Goal: Information Seeking & Learning: Learn about a topic

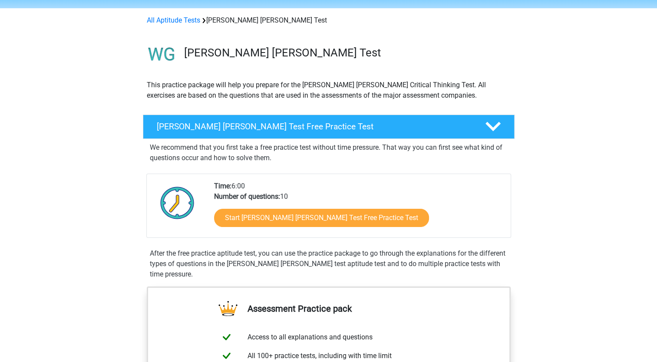
scroll to position [43, 0]
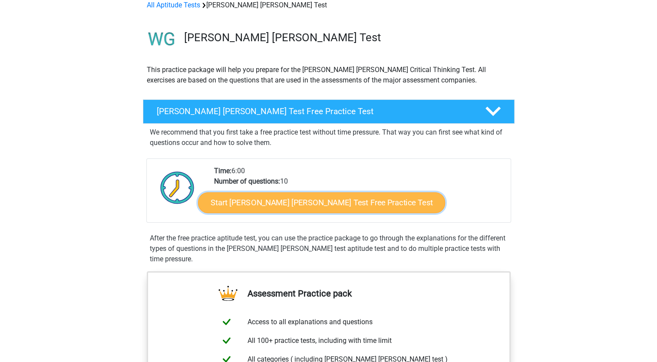
click at [305, 202] on link "Start Watson Glaser Test Free Practice Test" at bounding box center [321, 202] width 247 height 21
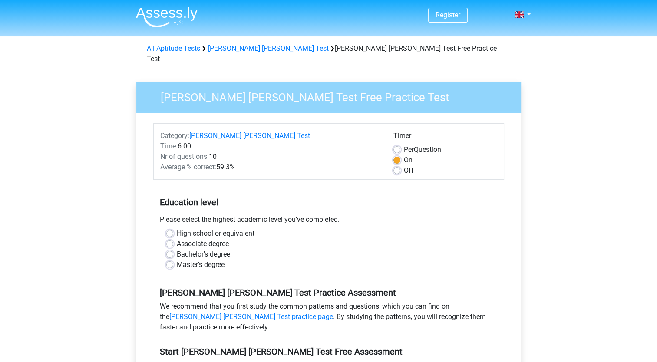
click at [177, 228] on label "High school or equivalent" at bounding box center [216, 233] width 78 height 10
click at [167, 228] on input "High school or equivalent" at bounding box center [169, 232] width 7 height 9
radio input "true"
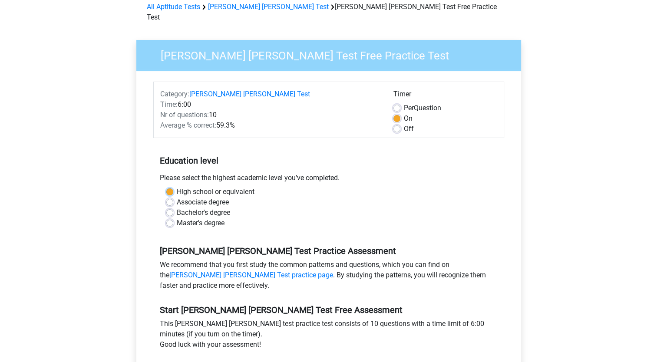
scroll to position [130, 0]
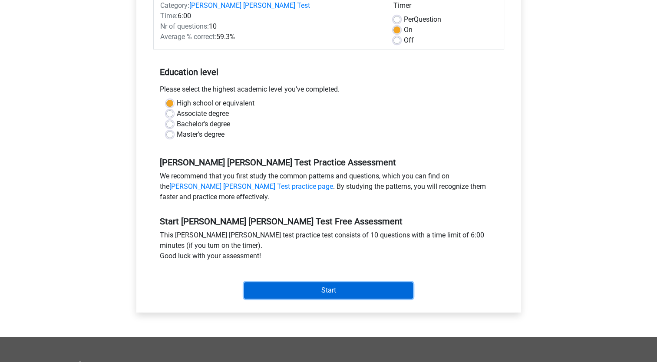
click at [346, 285] on input "Start" at bounding box center [328, 290] width 169 height 17
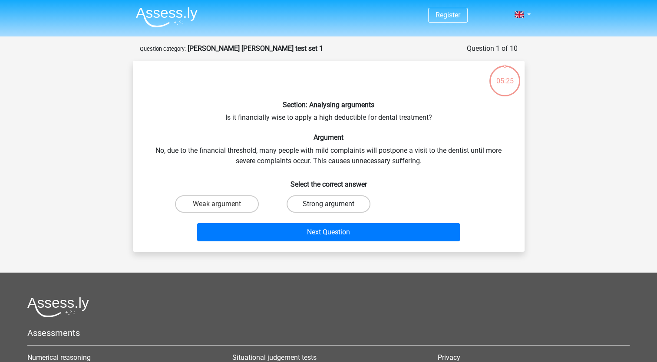
click at [322, 201] on label "Strong argument" at bounding box center [329, 203] width 84 height 17
click at [328, 204] on input "Strong argument" at bounding box center [331, 207] width 6 height 6
radio input "true"
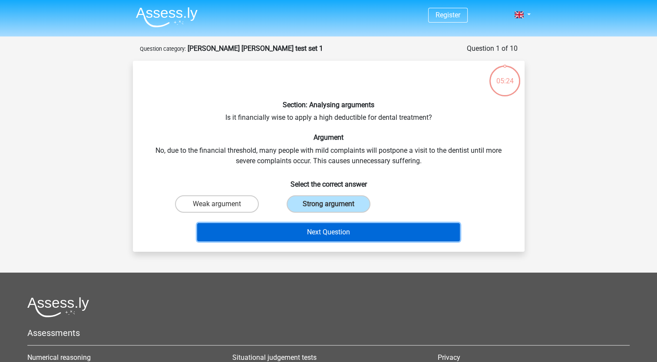
click at [338, 235] on button "Next Question" at bounding box center [328, 232] width 263 height 18
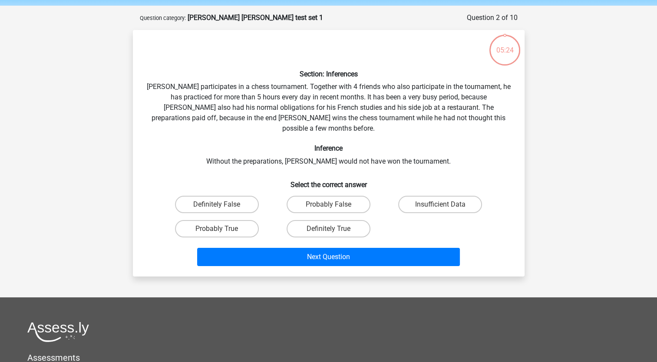
scroll to position [43, 0]
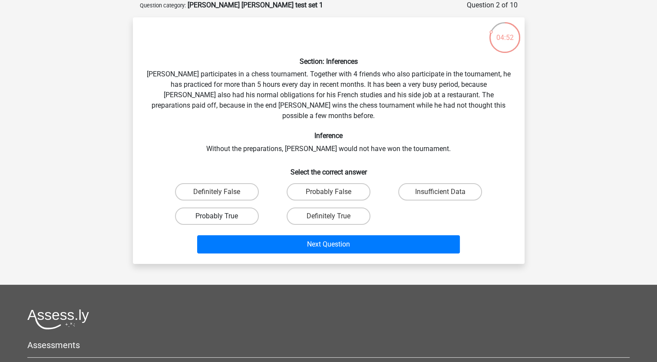
click at [211, 208] on label "Probably True" at bounding box center [217, 216] width 84 height 17
click at [217, 216] on input "Probably True" at bounding box center [220, 219] width 6 height 6
radio input "true"
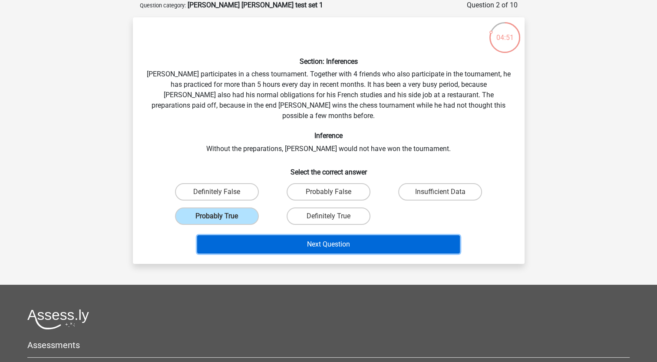
click at [301, 235] on button "Next Question" at bounding box center [328, 244] width 263 height 18
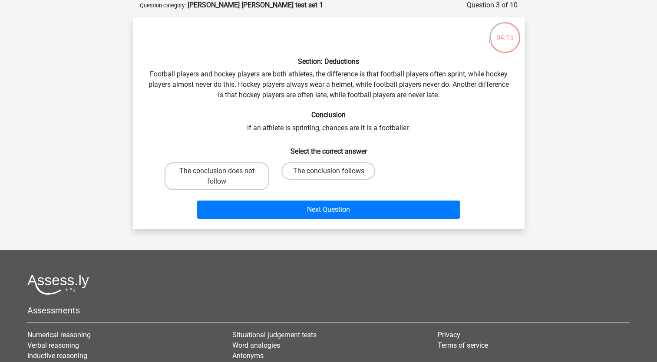
click at [331, 171] on input "The conclusion follows" at bounding box center [331, 174] width 6 height 6
radio input "true"
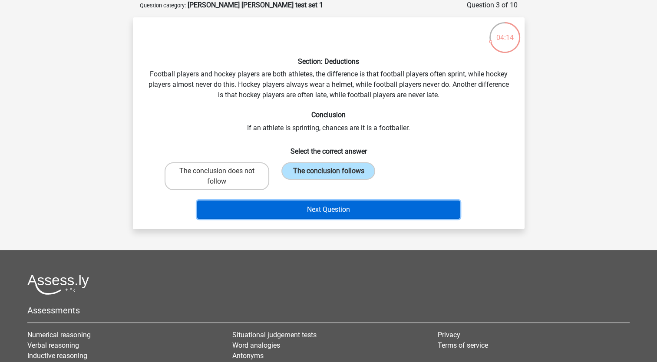
click at [334, 212] on button "Next Question" at bounding box center [328, 210] width 263 height 18
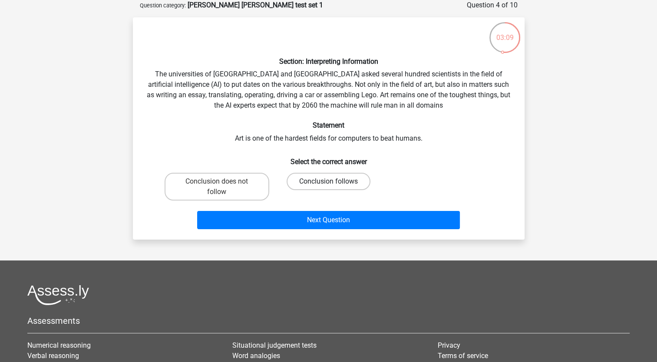
click at [332, 179] on label "Conclusion follows" at bounding box center [329, 181] width 84 height 17
click at [332, 182] on input "Conclusion follows" at bounding box center [331, 185] width 6 height 6
radio input "true"
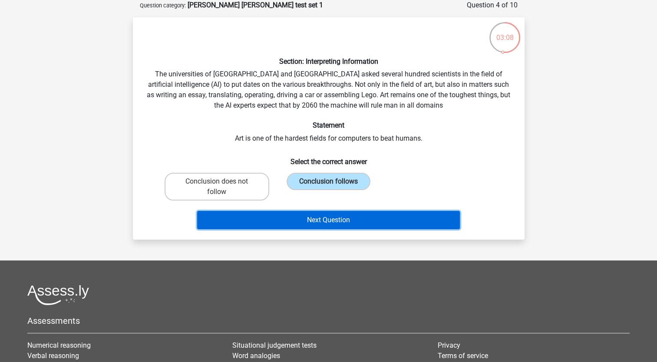
click at [328, 221] on button "Next Question" at bounding box center [328, 220] width 263 height 18
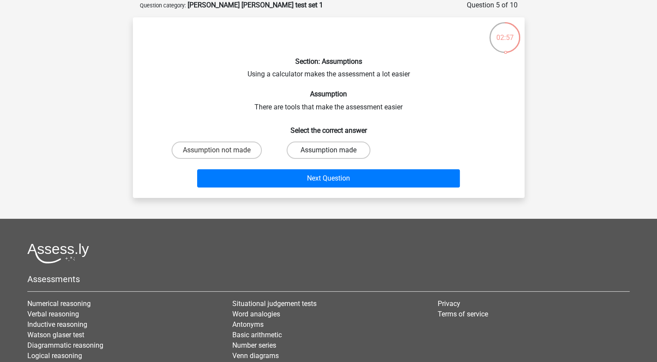
click at [336, 149] on label "Assumption made" at bounding box center [329, 150] width 84 height 17
click at [334, 150] on input "Assumption made" at bounding box center [331, 153] width 6 height 6
radio input "true"
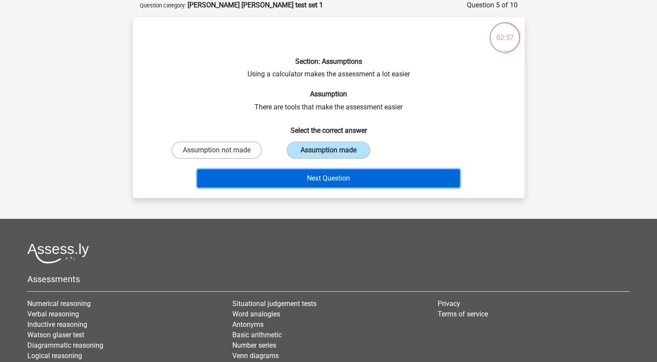
click at [337, 176] on button "Next Question" at bounding box center [328, 178] width 263 height 18
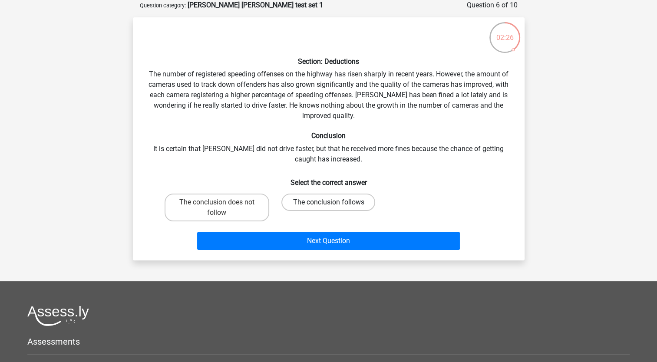
click at [324, 200] on label "The conclusion follows" at bounding box center [328, 202] width 94 height 17
click at [328, 202] on input "The conclusion follows" at bounding box center [331, 205] width 6 height 6
radio input "true"
click at [334, 250] on div "Next Question" at bounding box center [328, 243] width 335 height 22
click at [333, 228] on div "Next Question" at bounding box center [329, 239] width 364 height 29
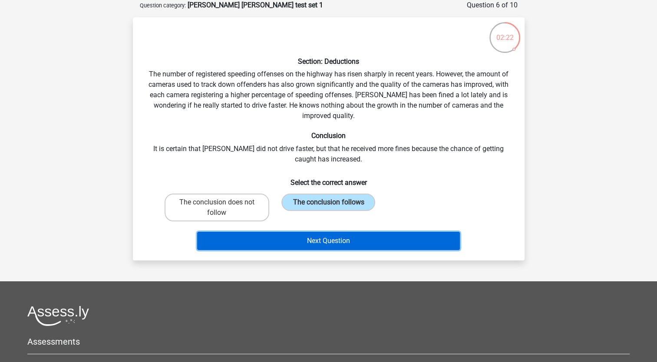
click at [334, 239] on button "Next Question" at bounding box center [328, 241] width 263 height 18
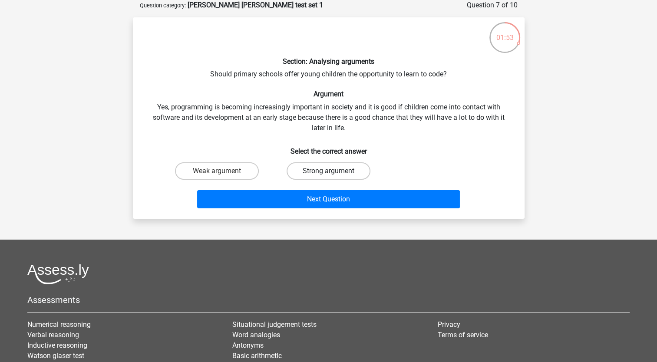
click at [320, 171] on label "Strong argument" at bounding box center [329, 170] width 84 height 17
click at [328, 171] on input "Strong argument" at bounding box center [331, 174] width 6 height 6
radio input "true"
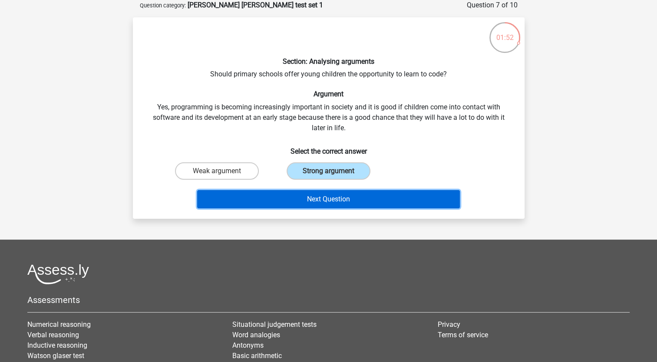
click at [320, 198] on button "Next Question" at bounding box center [328, 199] width 263 height 18
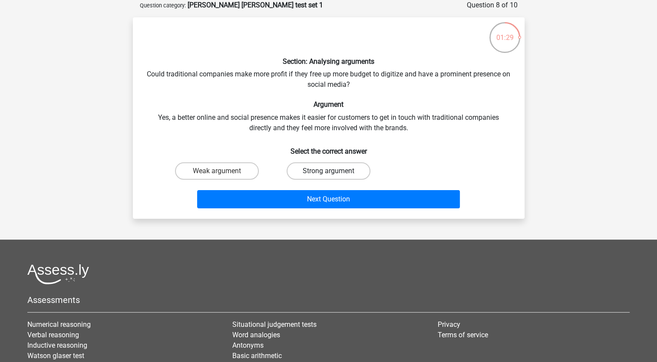
click at [334, 167] on label "Strong argument" at bounding box center [329, 170] width 84 height 17
click at [334, 171] on input "Strong argument" at bounding box center [331, 174] width 6 height 6
radio input "true"
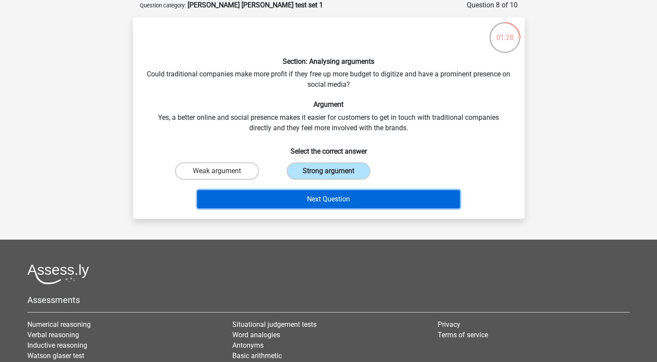
click at [333, 197] on button "Next Question" at bounding box center [328, 199] width 263 height 18
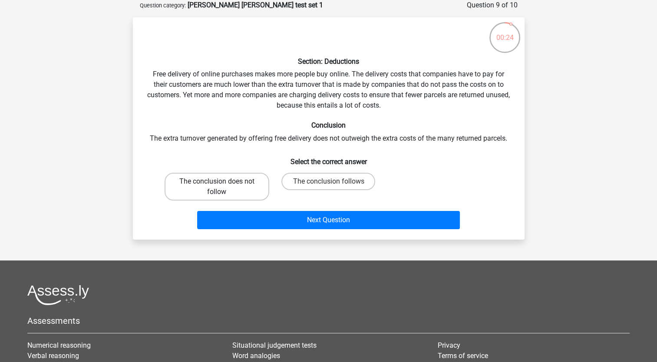
click at [232, 183] on label "The conclusion does not follow" at bounding box center [217, 187] width 105 height 28
click at [222, 183] on input "The conclusion does not follow" at bounding box center [220, 185] width 6 height 6
radio input "true"
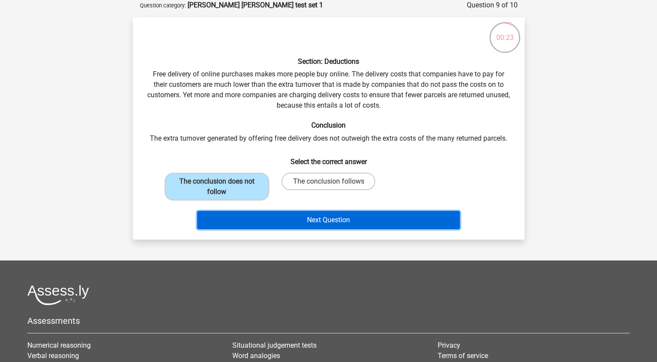
click at [315, 220] on button "Next Question" at bounding box center [328, 220] width 263 height 18
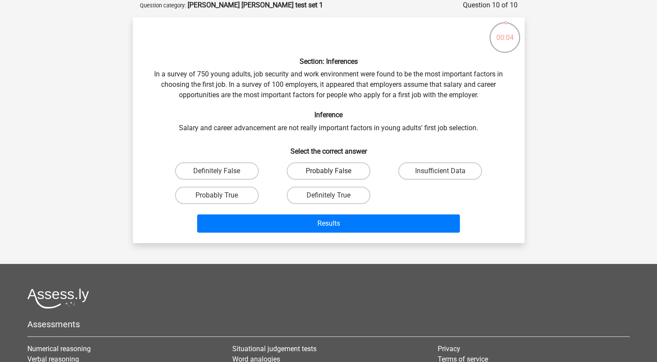
click at [335, 166] on label "Probably False" at bounding box center [329, 170] width 84 height 17
click at [334, 171] on input "Probably False" at bounding box center [331, 174] width 6 height 6
radio input "true"
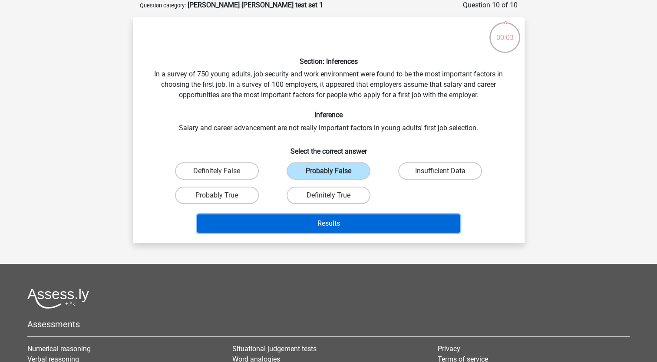
click at [332, 222] on button "Results" at bounding box center [328, 224] width 263 height 18
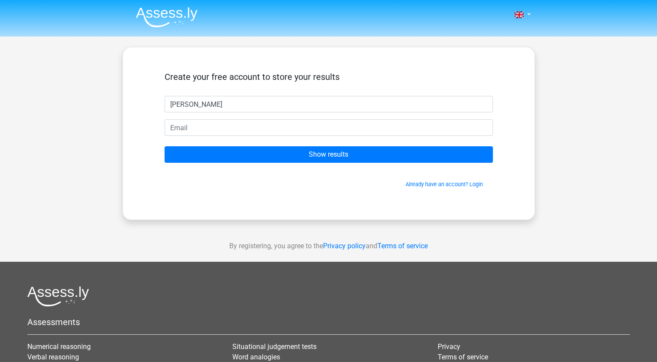
type input "[PERSON_NAME]"
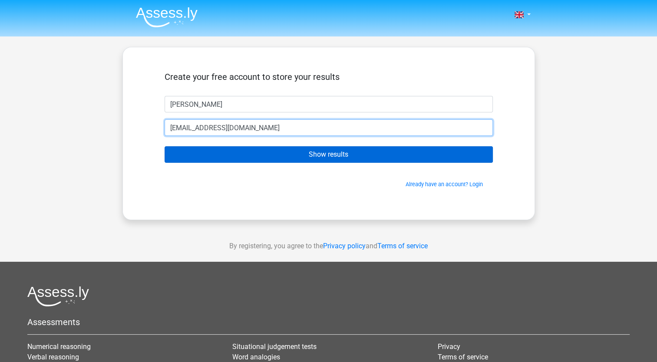
type input "[EMAIL_ADDRESS][DOMAIN_NAME]"
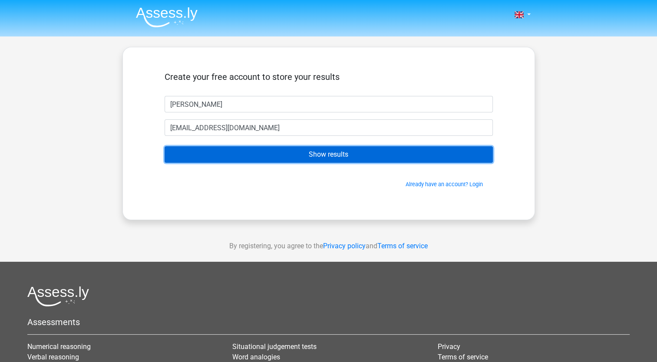
click at [332, 147] on input "Show results" at bounding box center [329, 154] width 328 height 17
click at [332, 158] on input "Show results" at bounding box center [329, 154] width 328 height 17
